Goal: Navigation & Orientation: Find specific page/section

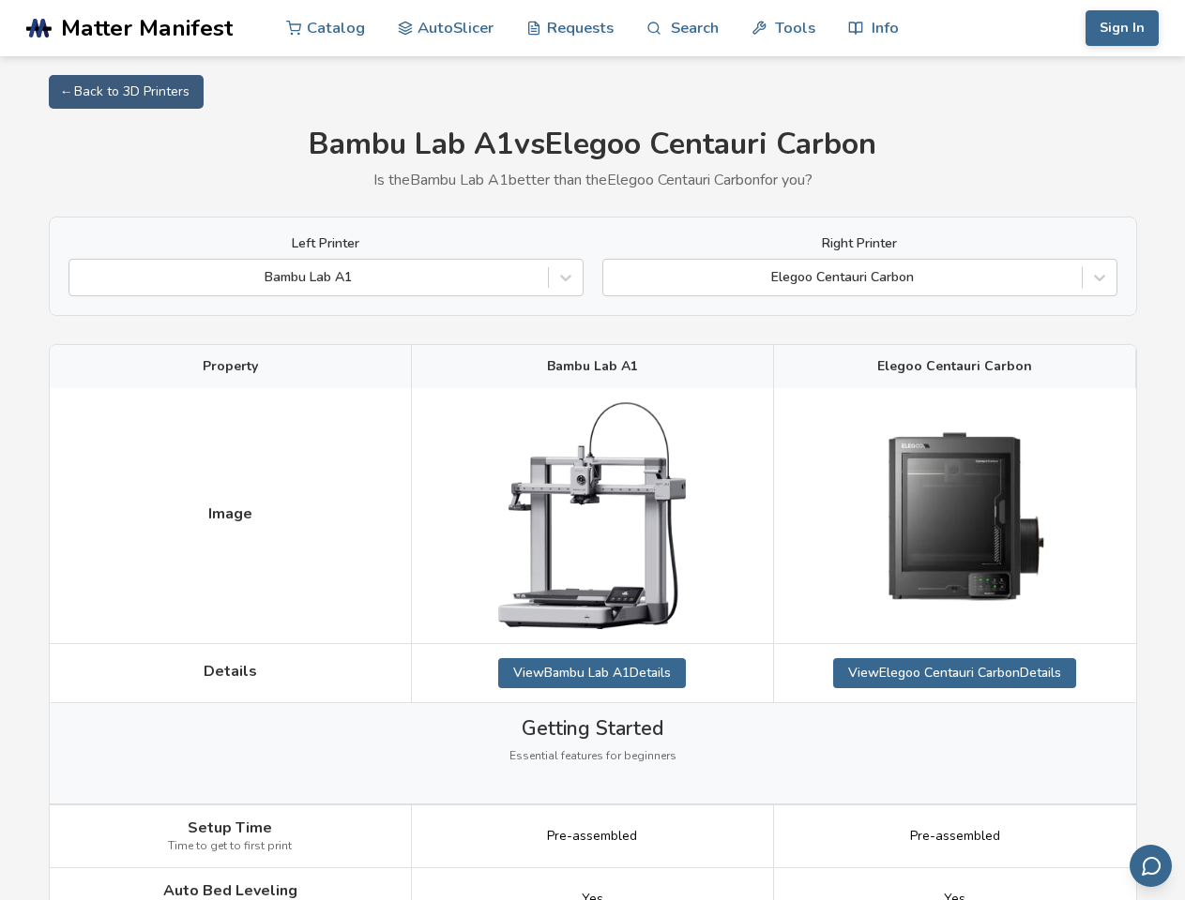
click at [682, 28] on link "Search" at bounding box center [681, 28] width 71 height 56
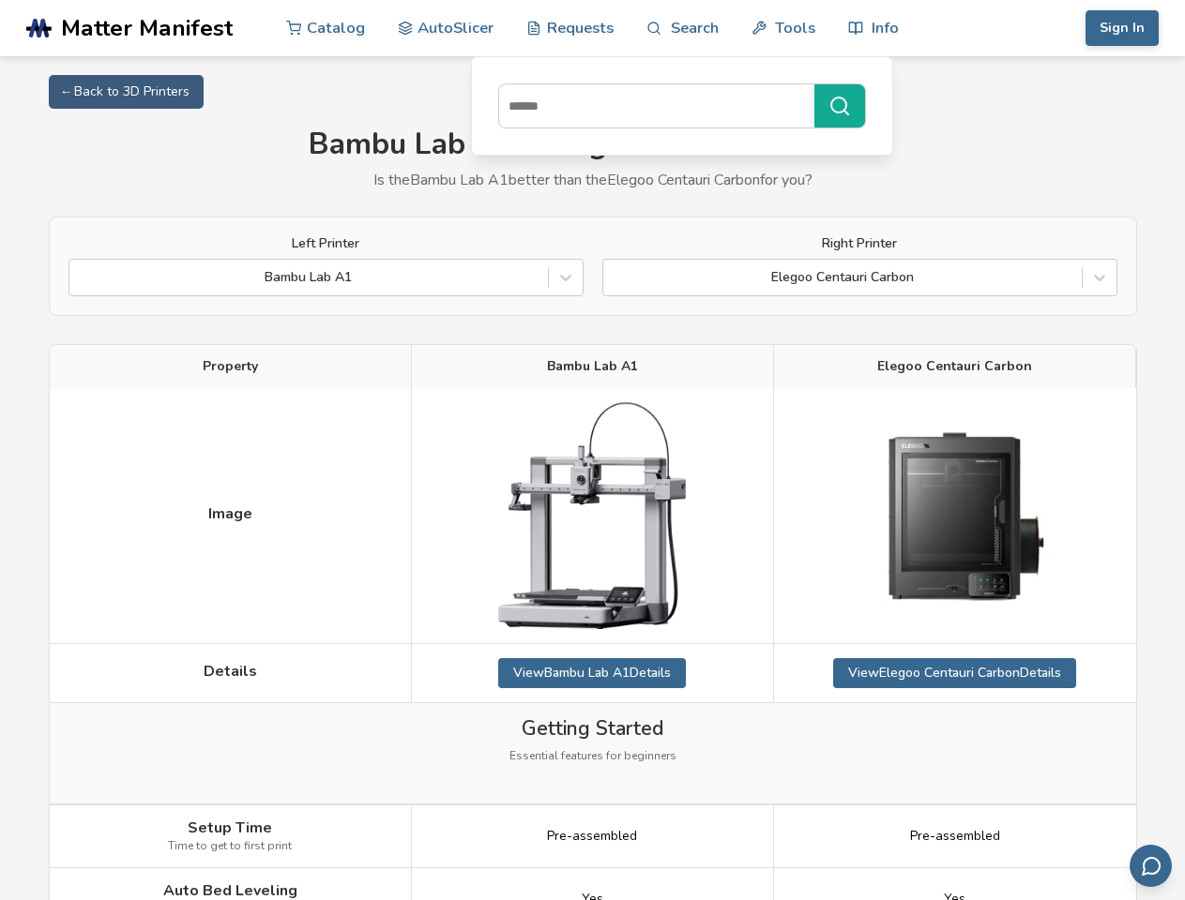
click at [782, 28] on link "Tools" at bounding box center [783, 28] width 64 height 56
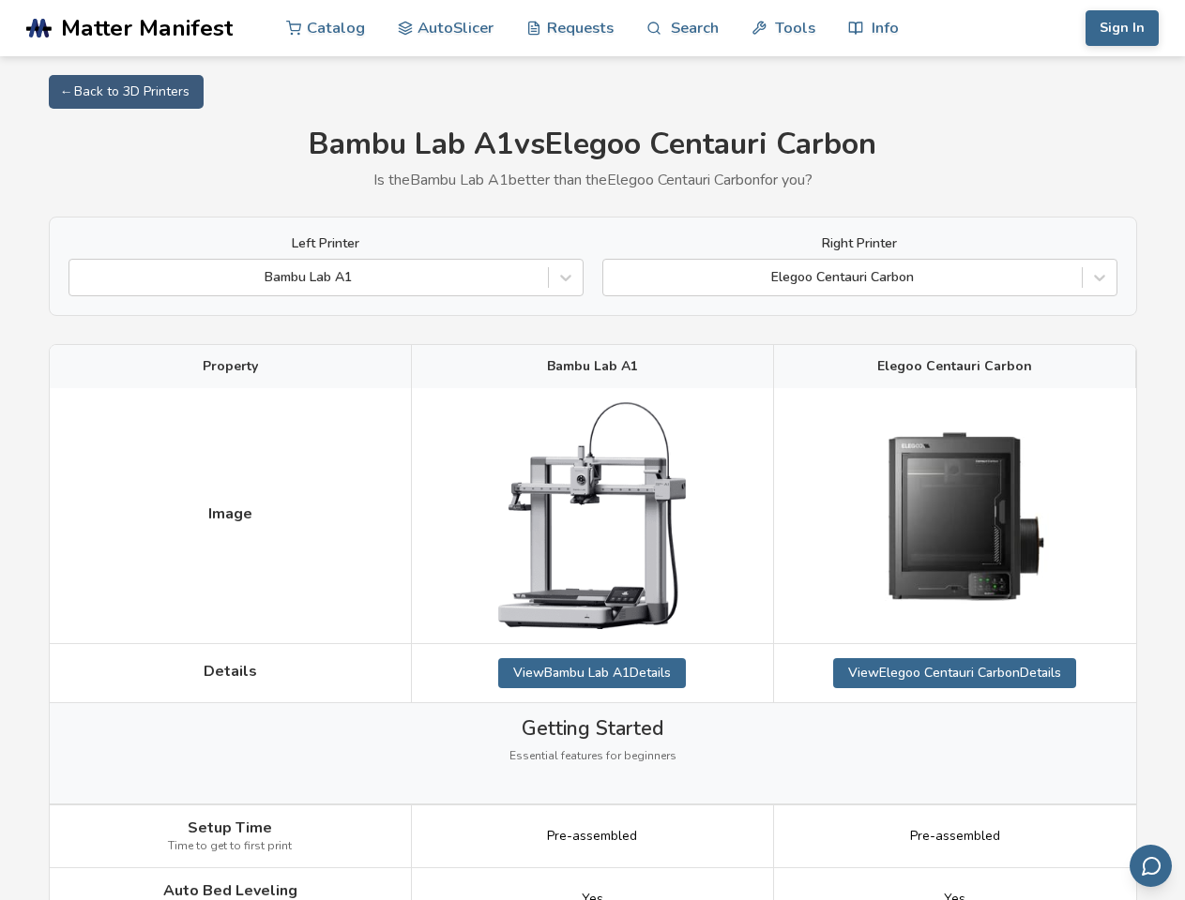
click at [872, 28] on link "Info" at bounding box center [873, 28] width 51 height 56
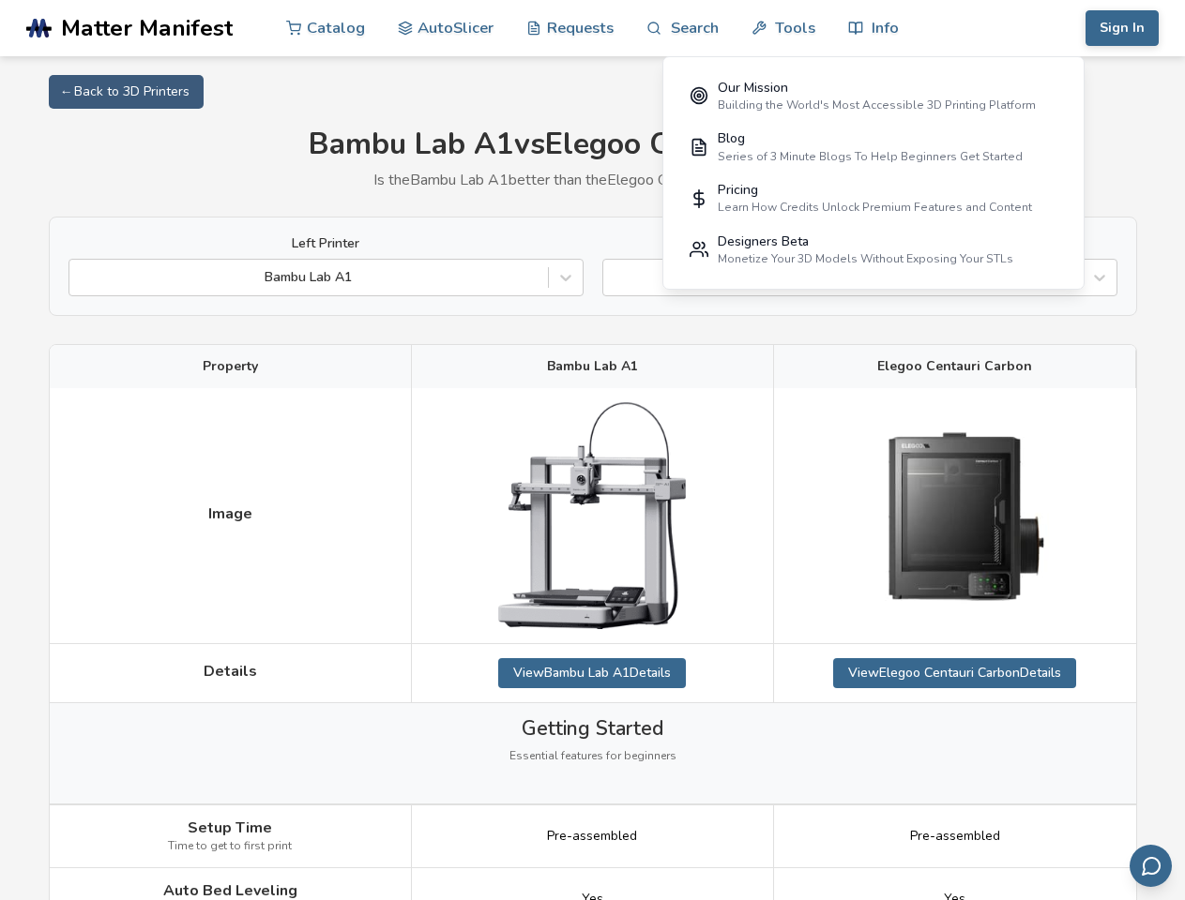
click at [1122, 28] on button "Sign In" at bounding box center [1121, 28] width 73 height 36
click at [1150, 866] on icon "Send feedback via email" at bounding box center [1151, 866] width 23 height 23
